Goal: Task Accomplishment & Management: Use online tool/utility

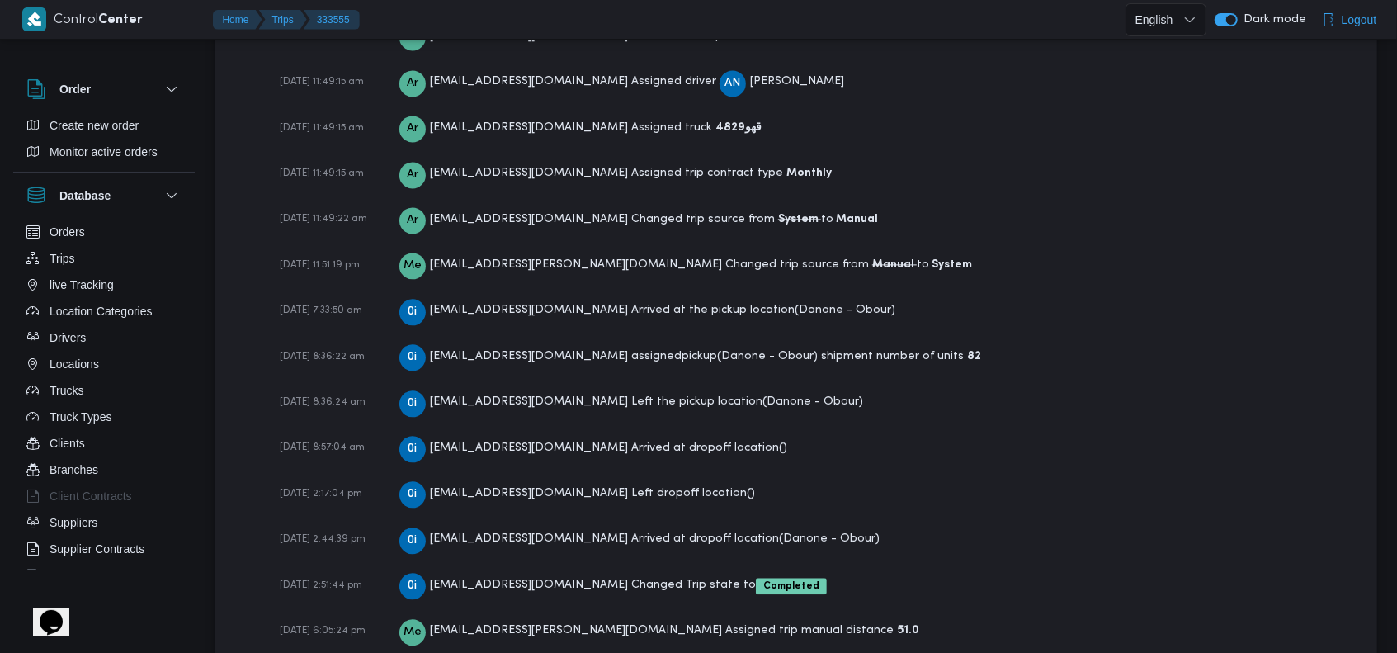
scroll to position [2430, 0]
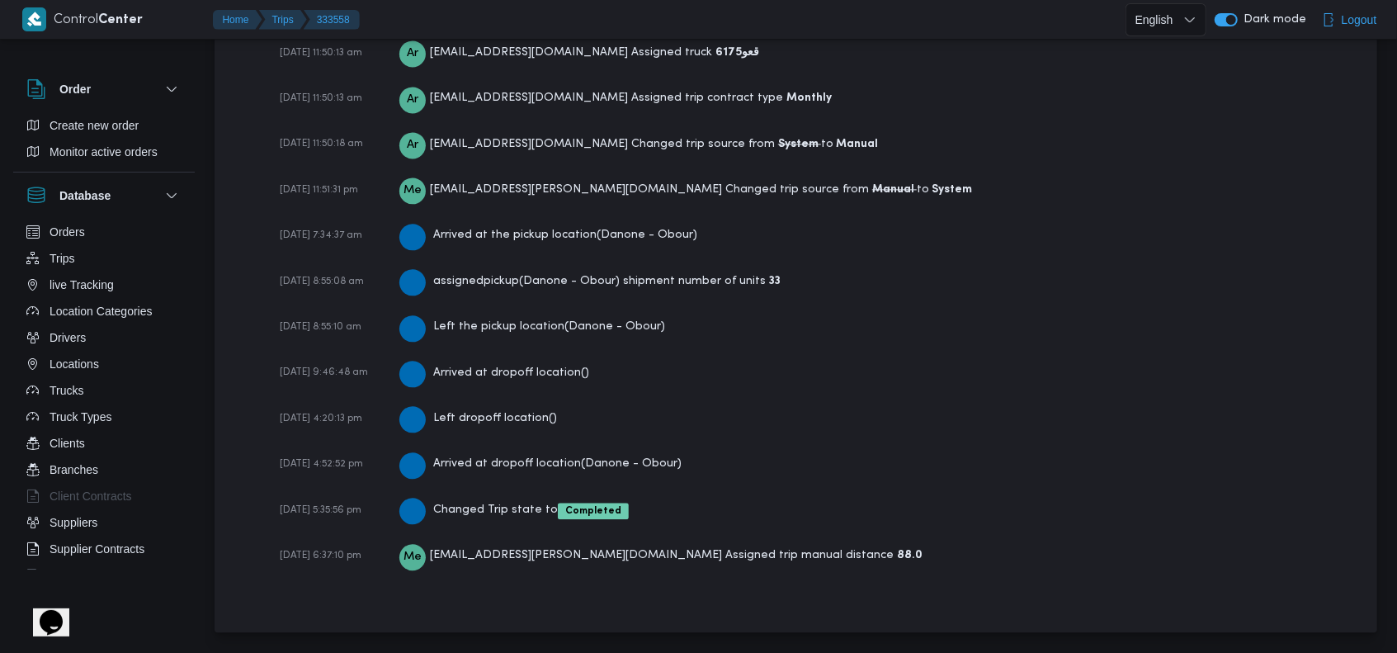
scroll to position [2430, 0]
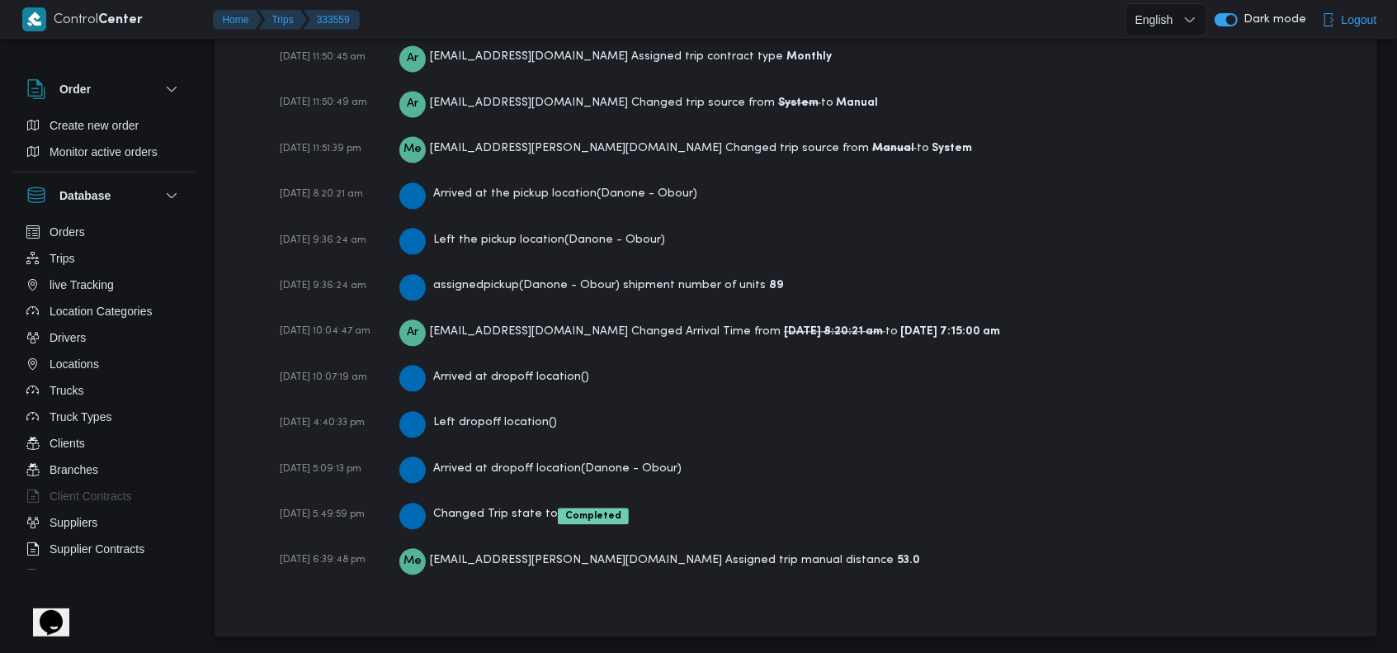
scroll to position [2476, 0]
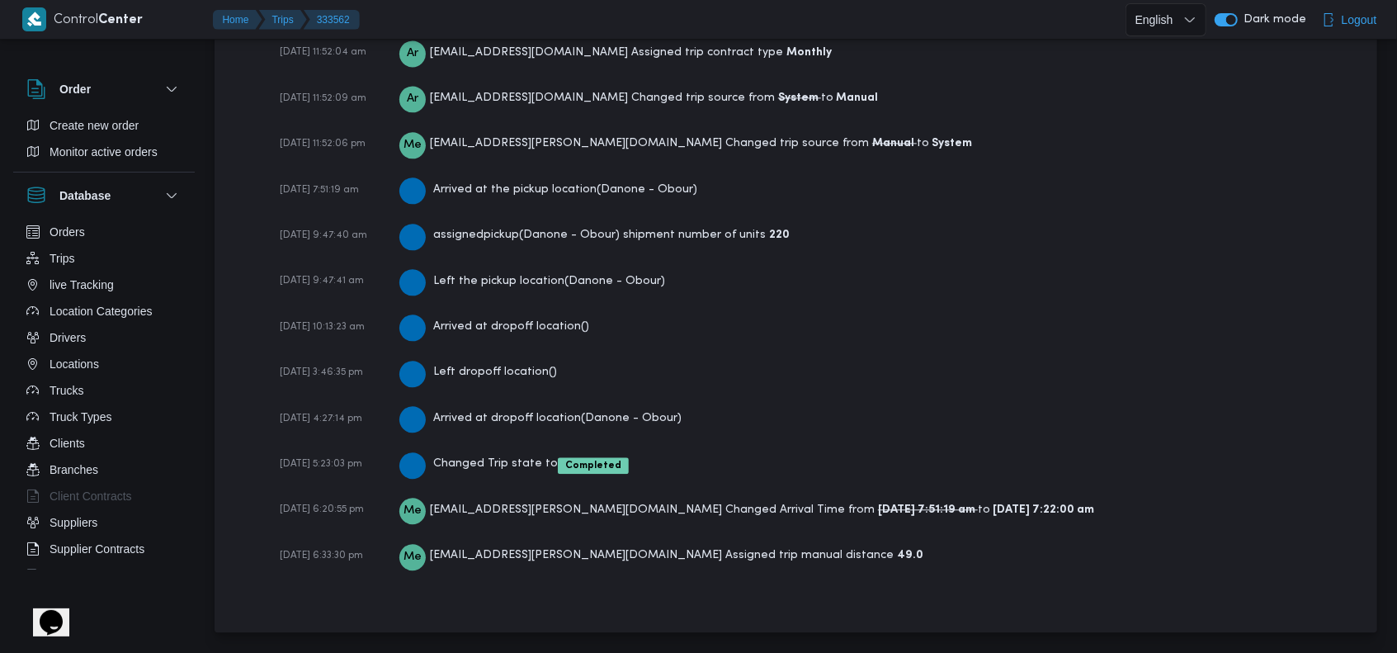
scroll to position [2523, 0]
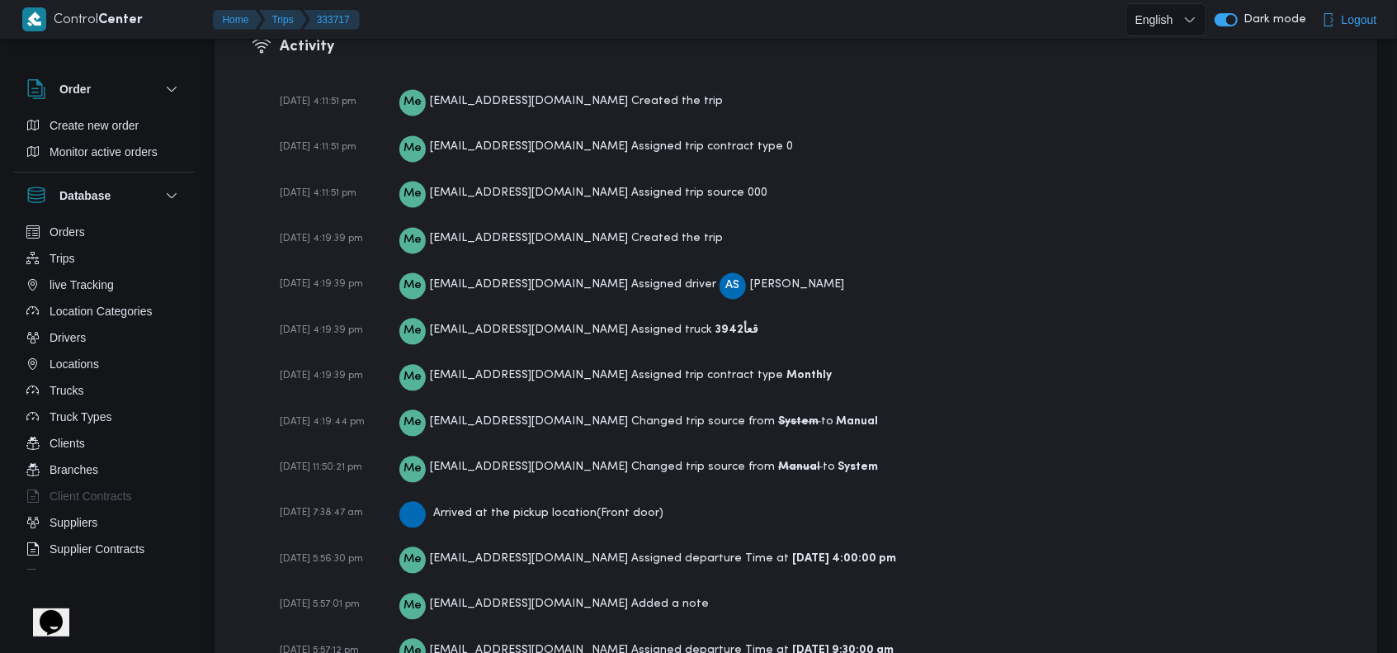
scroll to position [2629, 0]
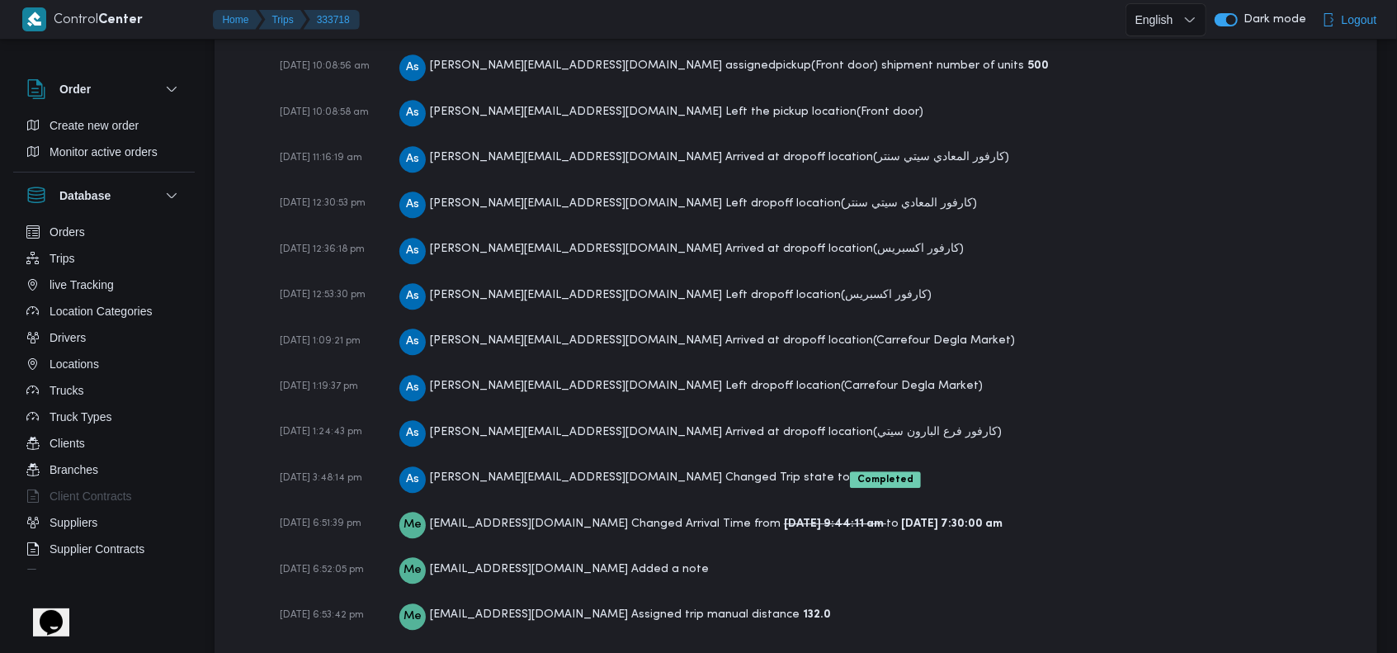
scroll to position [2997, 0]
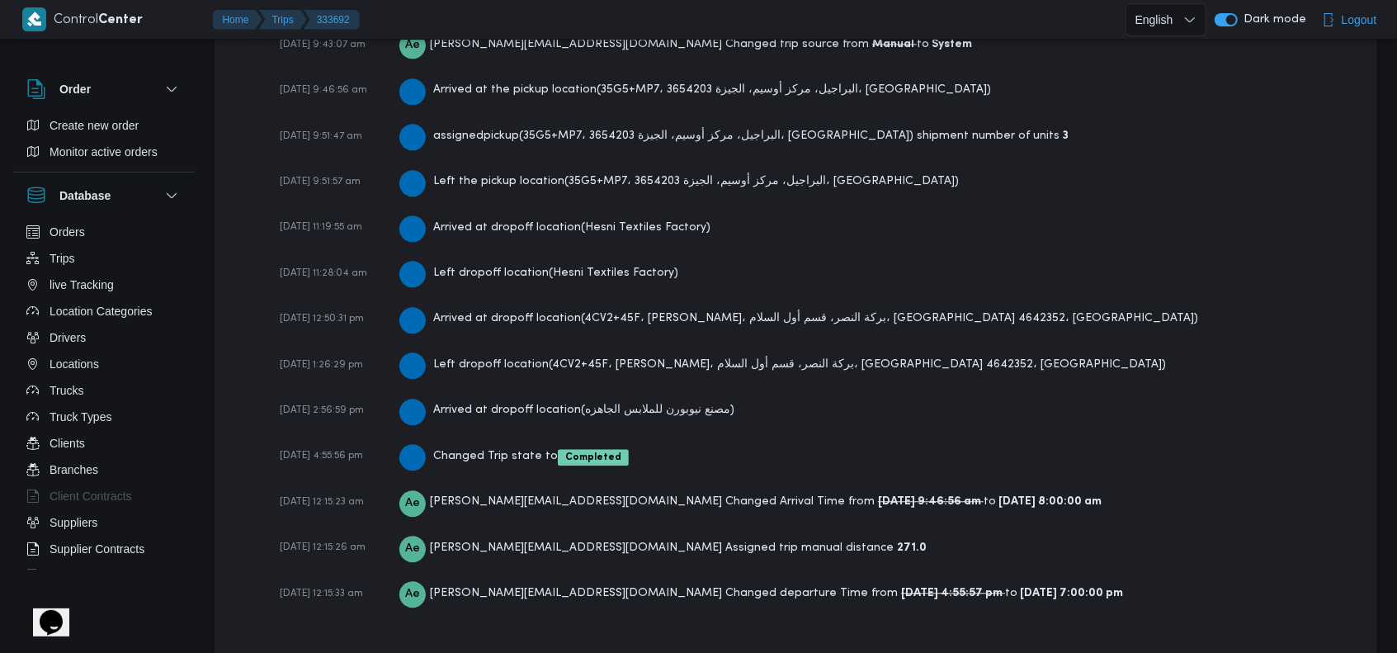
scroll to position [2660, 0]
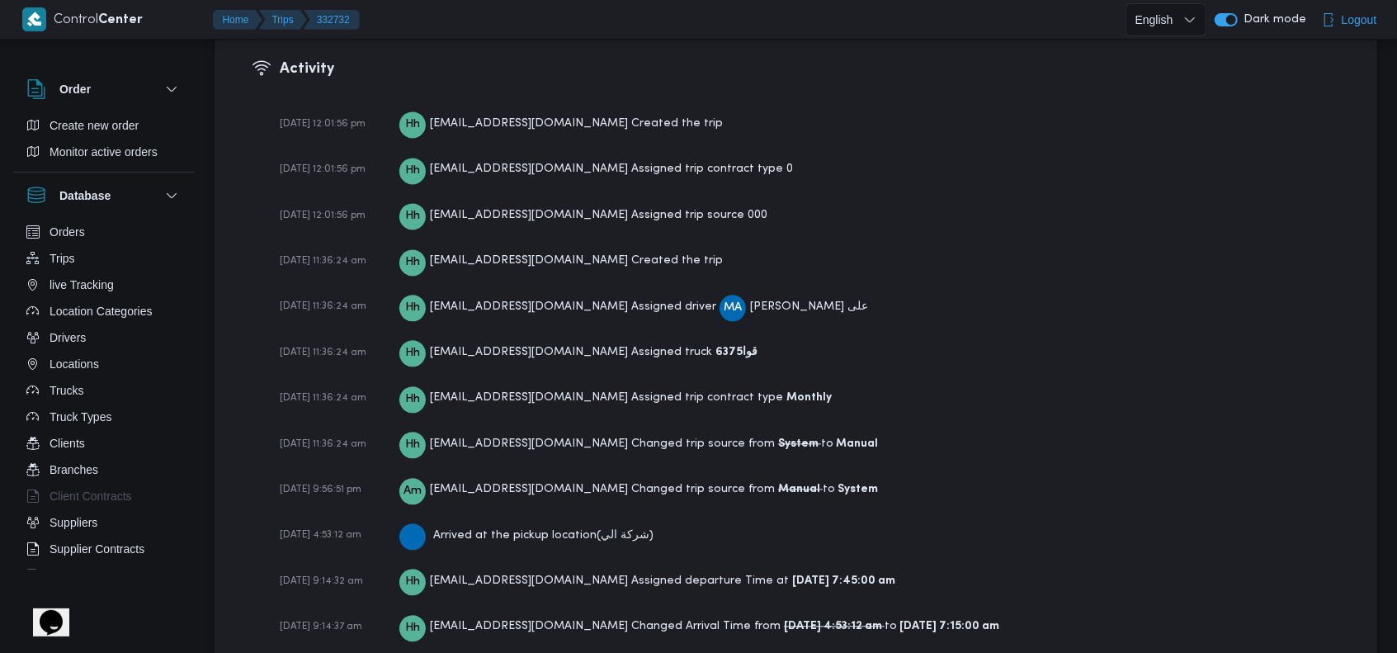
scroll to position [2190, 0]
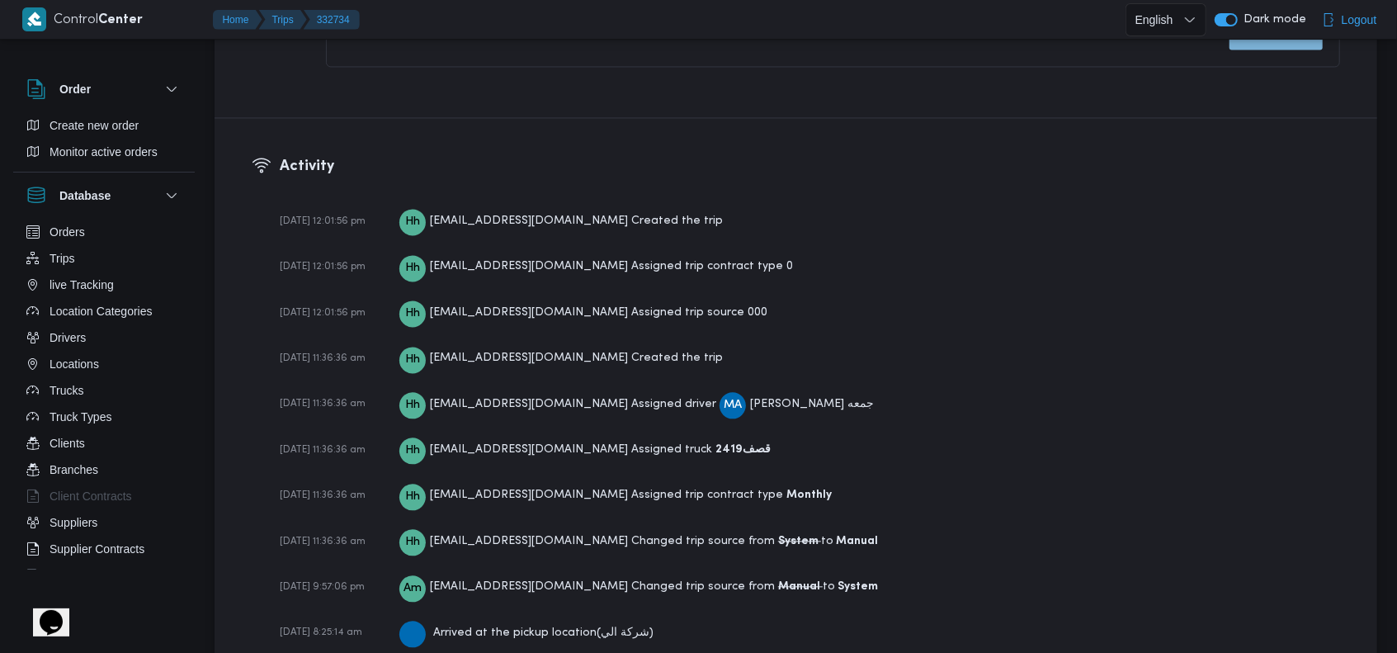
scroll to position [2310, 0]
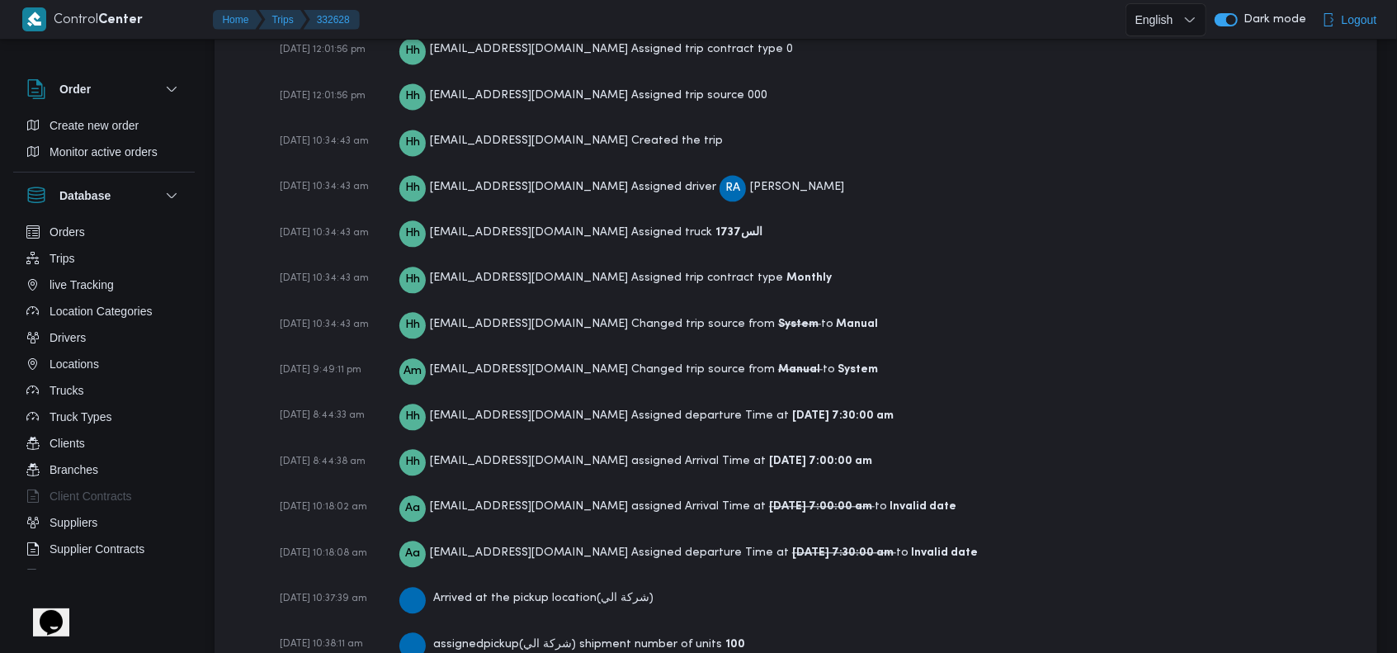
scroll to position [2911, 0]
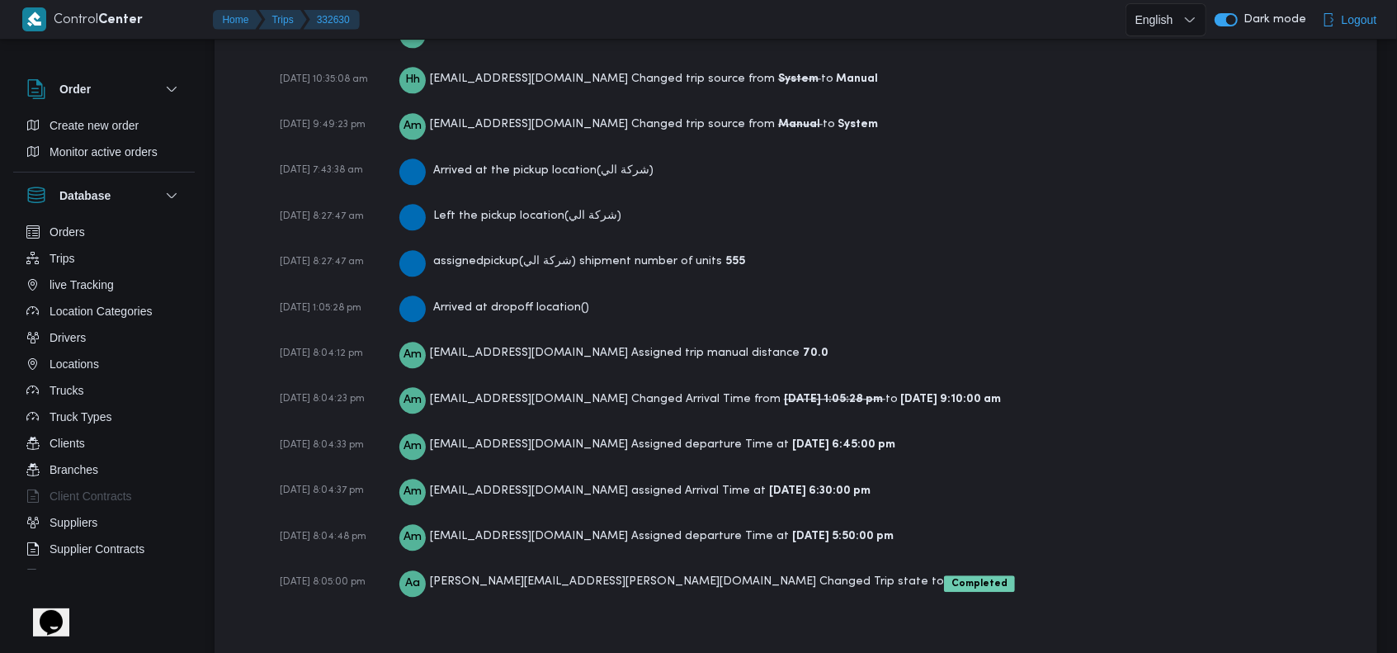
scroll to position [2676, 0]
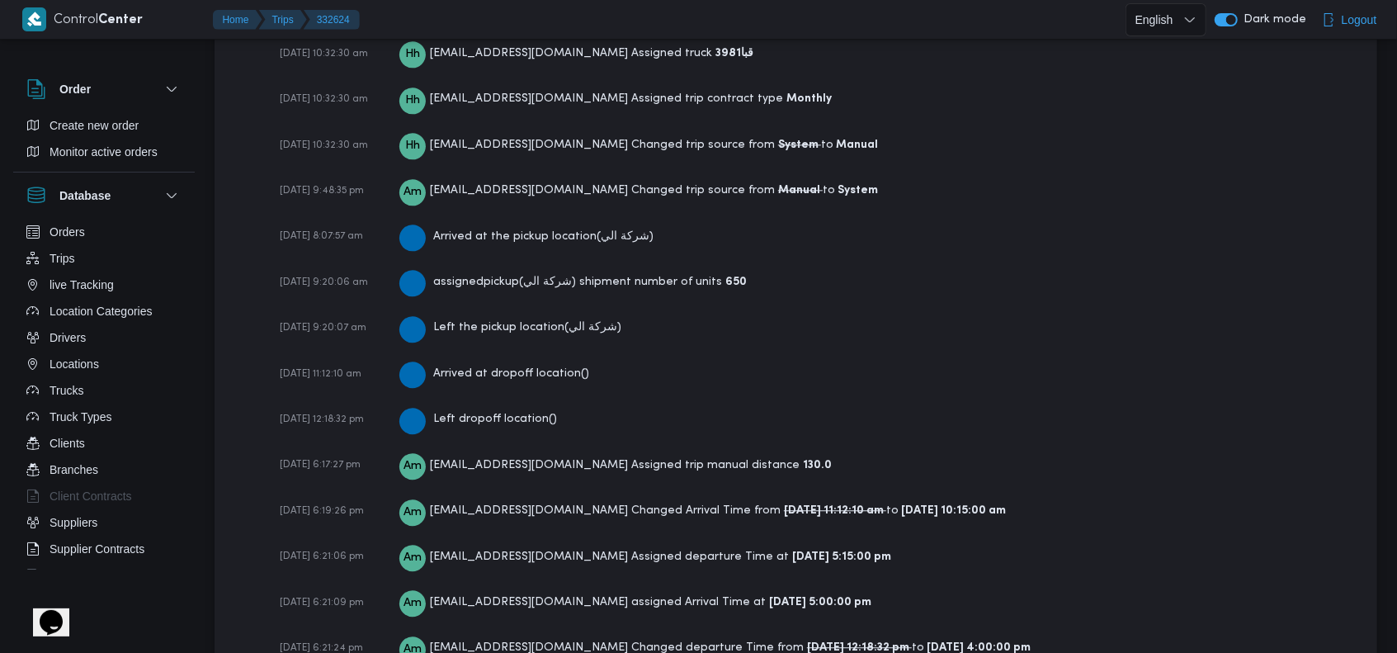
scroll to position [2723, 0]
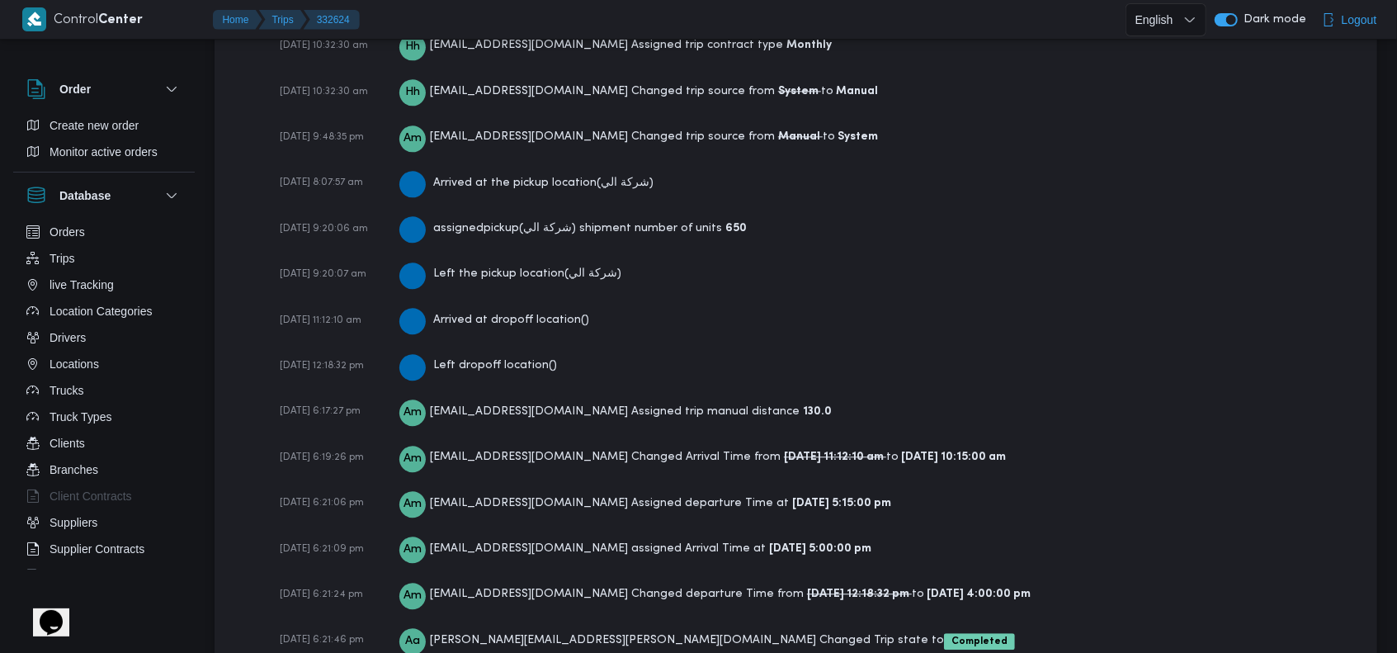
scroll to position [2723, 0]
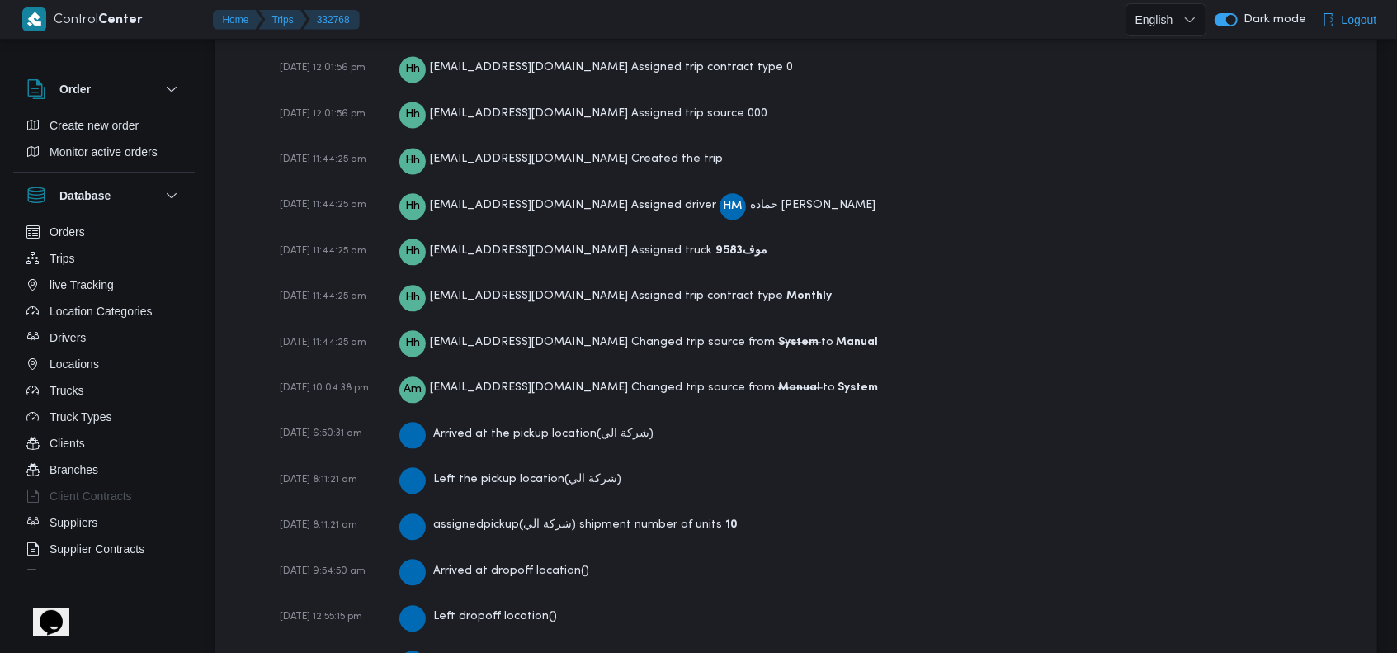
scroll to position [2770, 0]
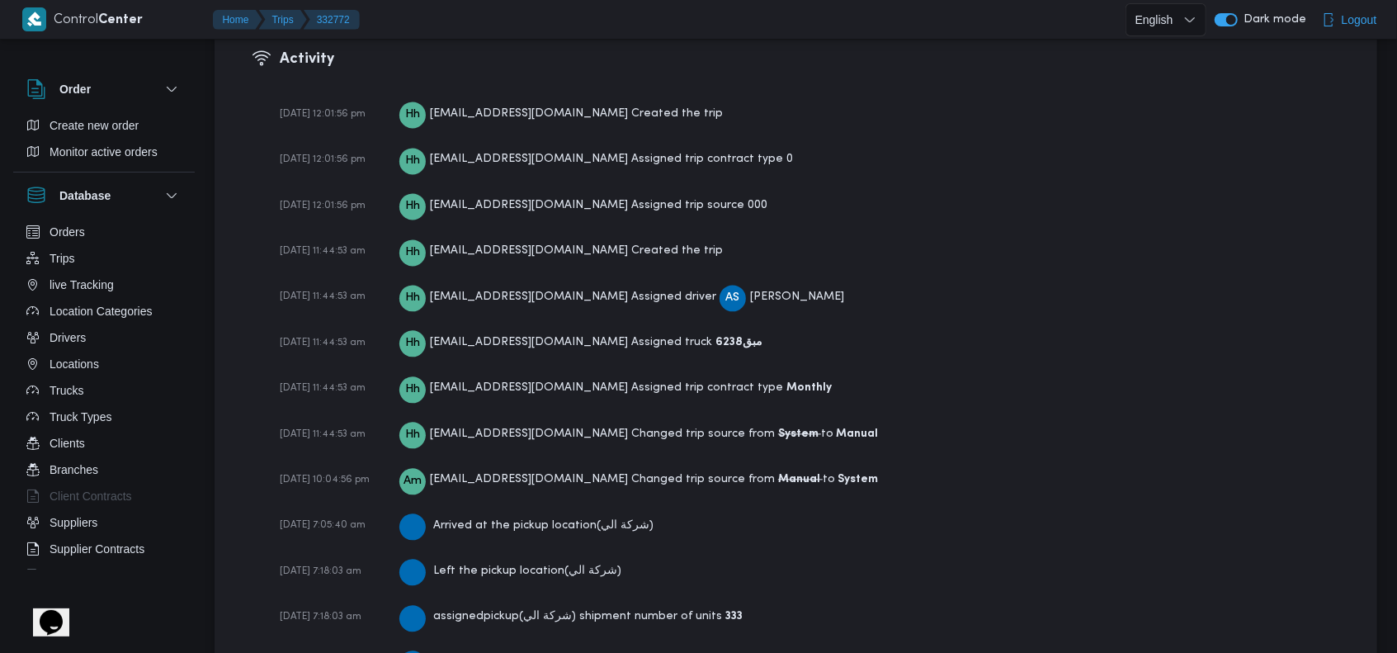
scroll to position [2770, 0]
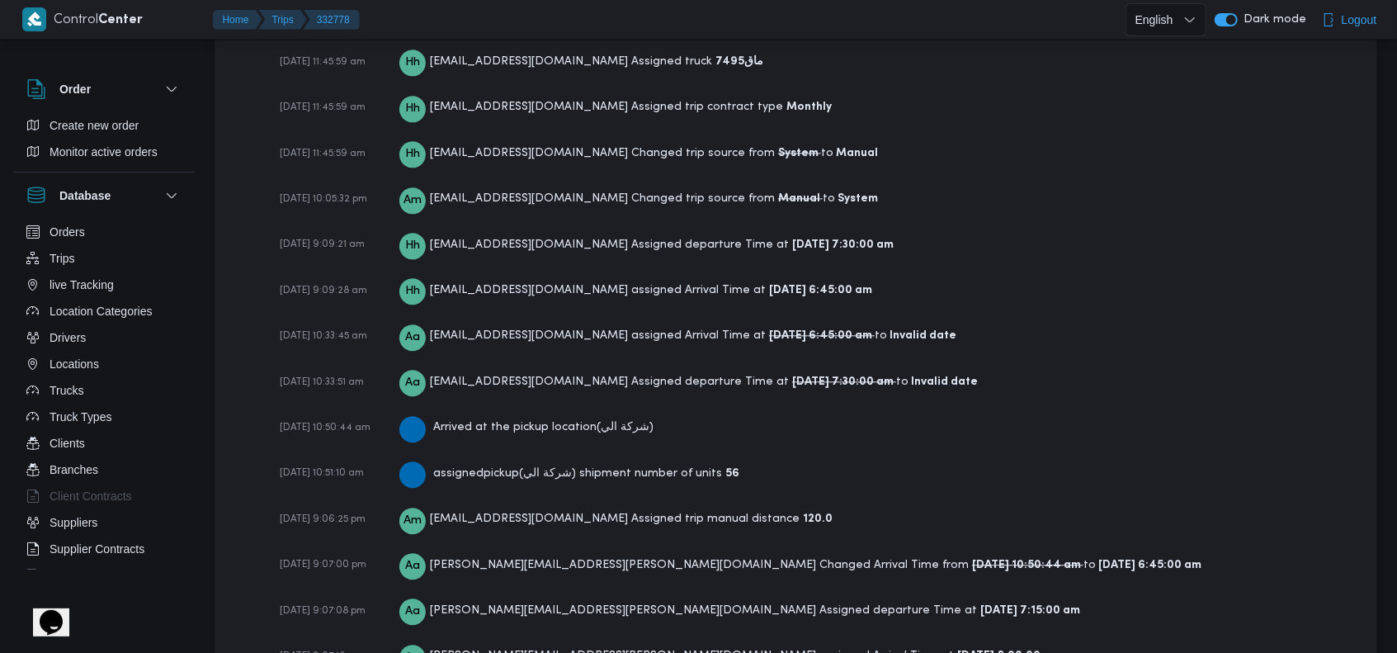
scroll to position [2750, 0]
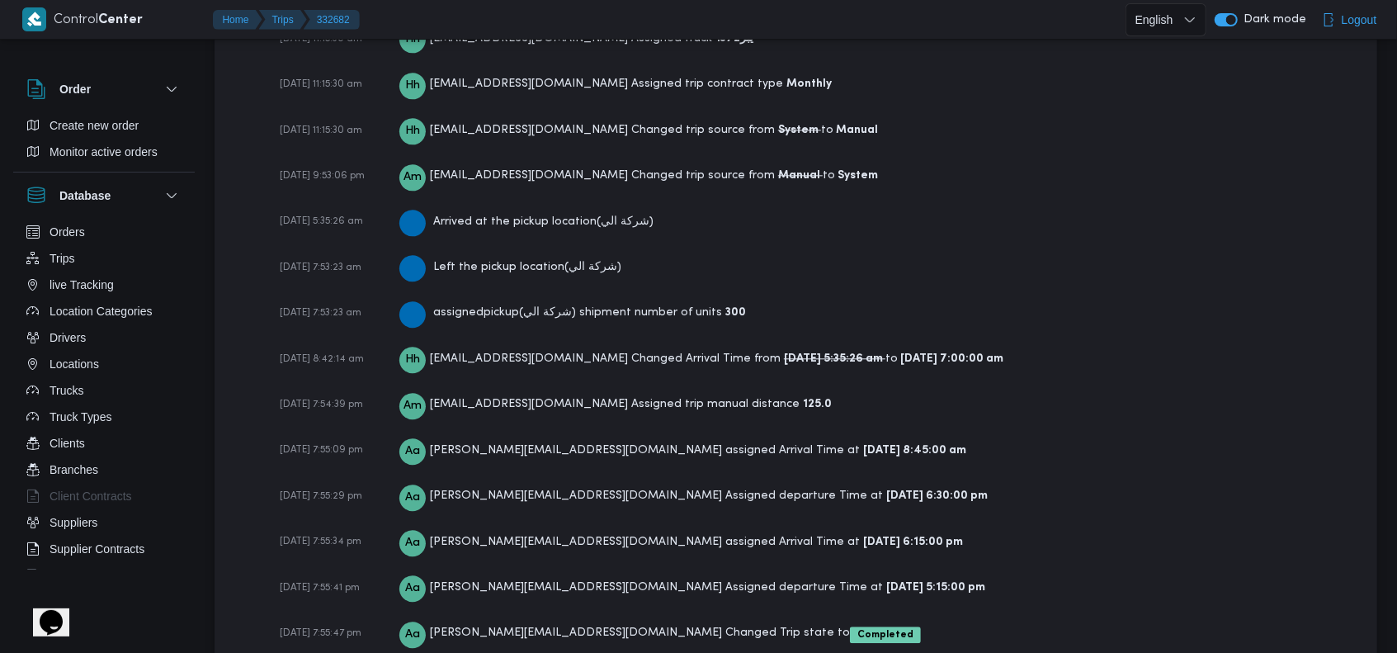
scroll to position [2676, 0]
